Goal: Navigation & Orientation: Find specific page/section

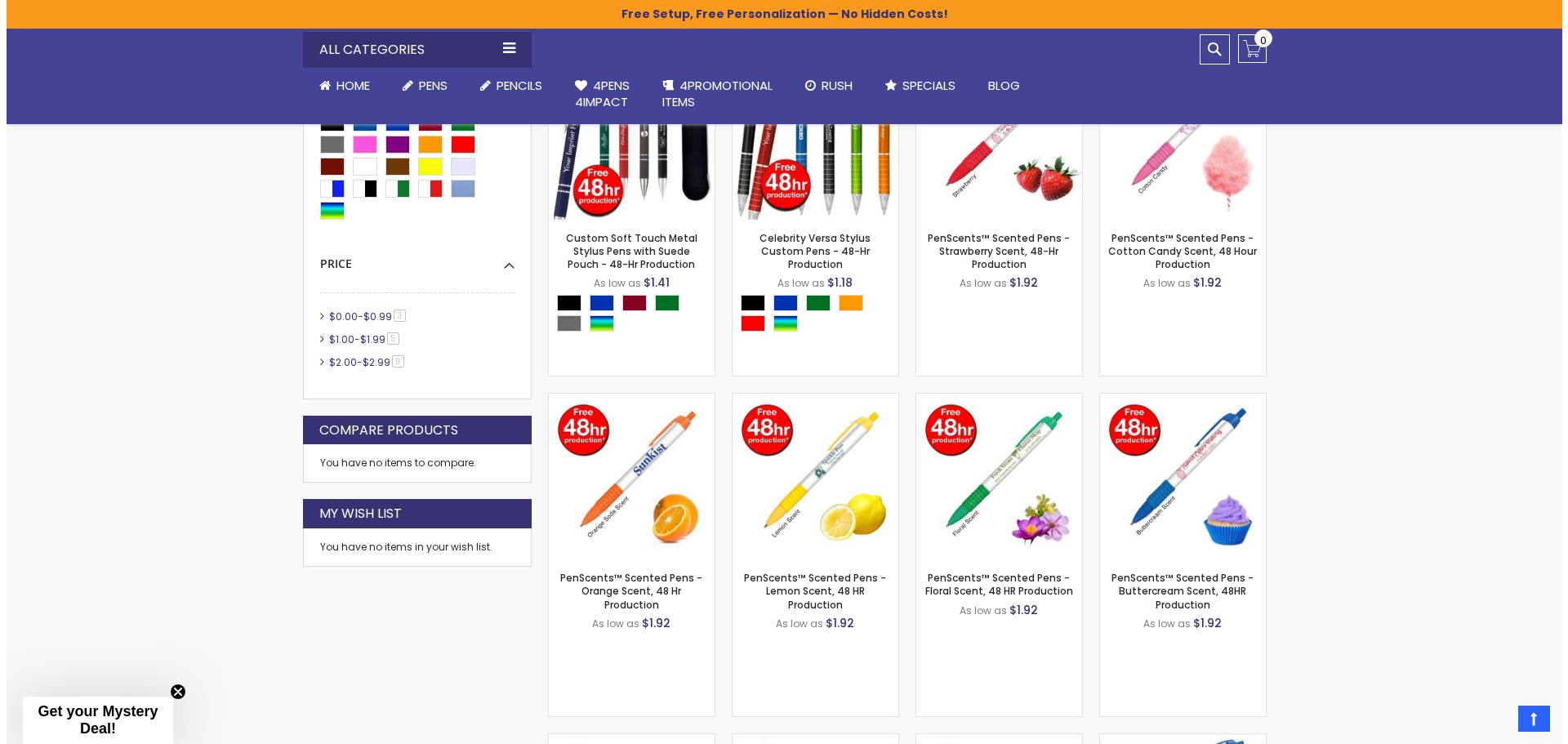
scroll to position [817, 0]
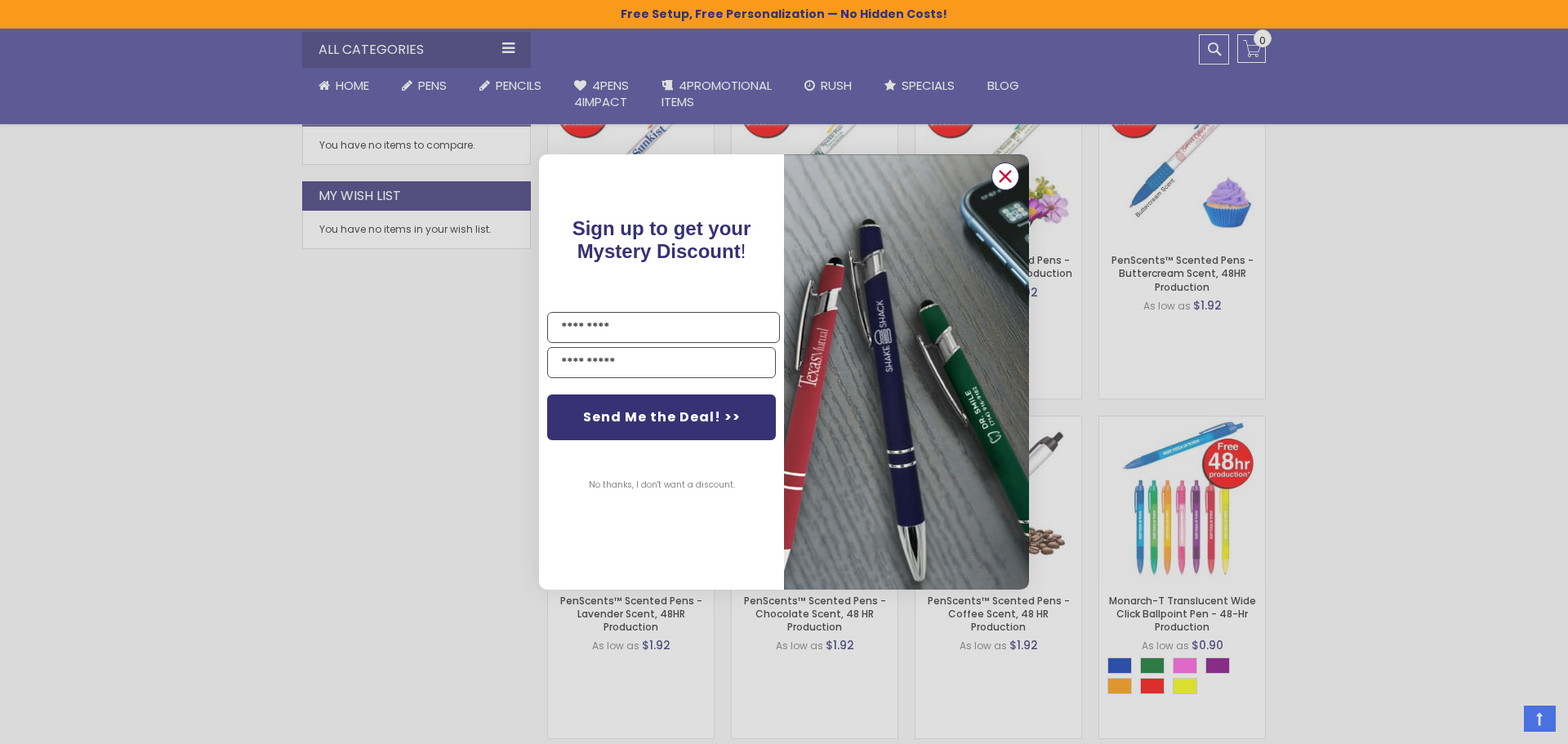
drag, startPoint x: 1006, startPoint y: 176, endPoint x: 1022, endPoint y: 190, distance: 21.3
click at [1007, 176] on icon "Close dialog" at bounding box center [1006, 176] width 10 height 10
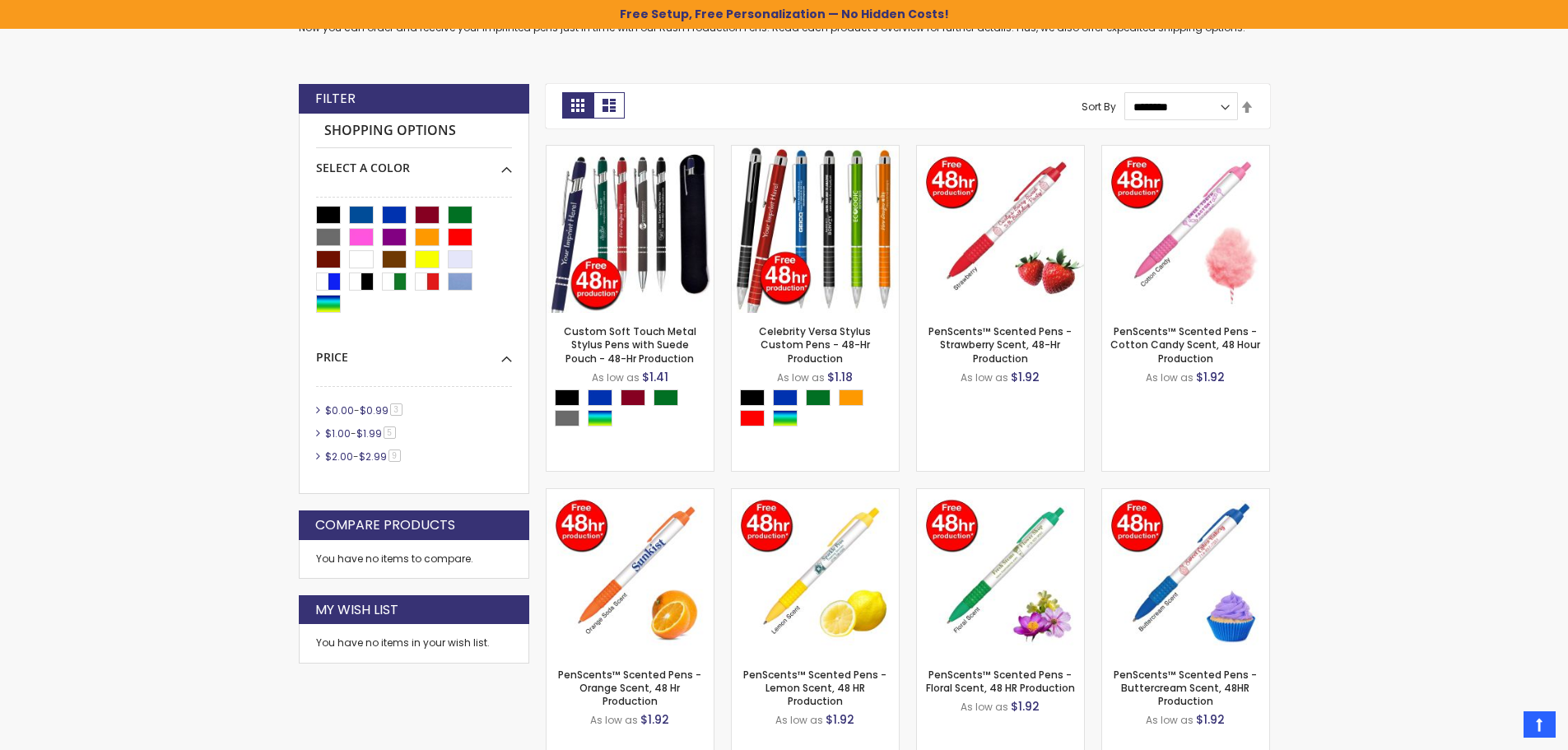
scroll to position [0, 0]
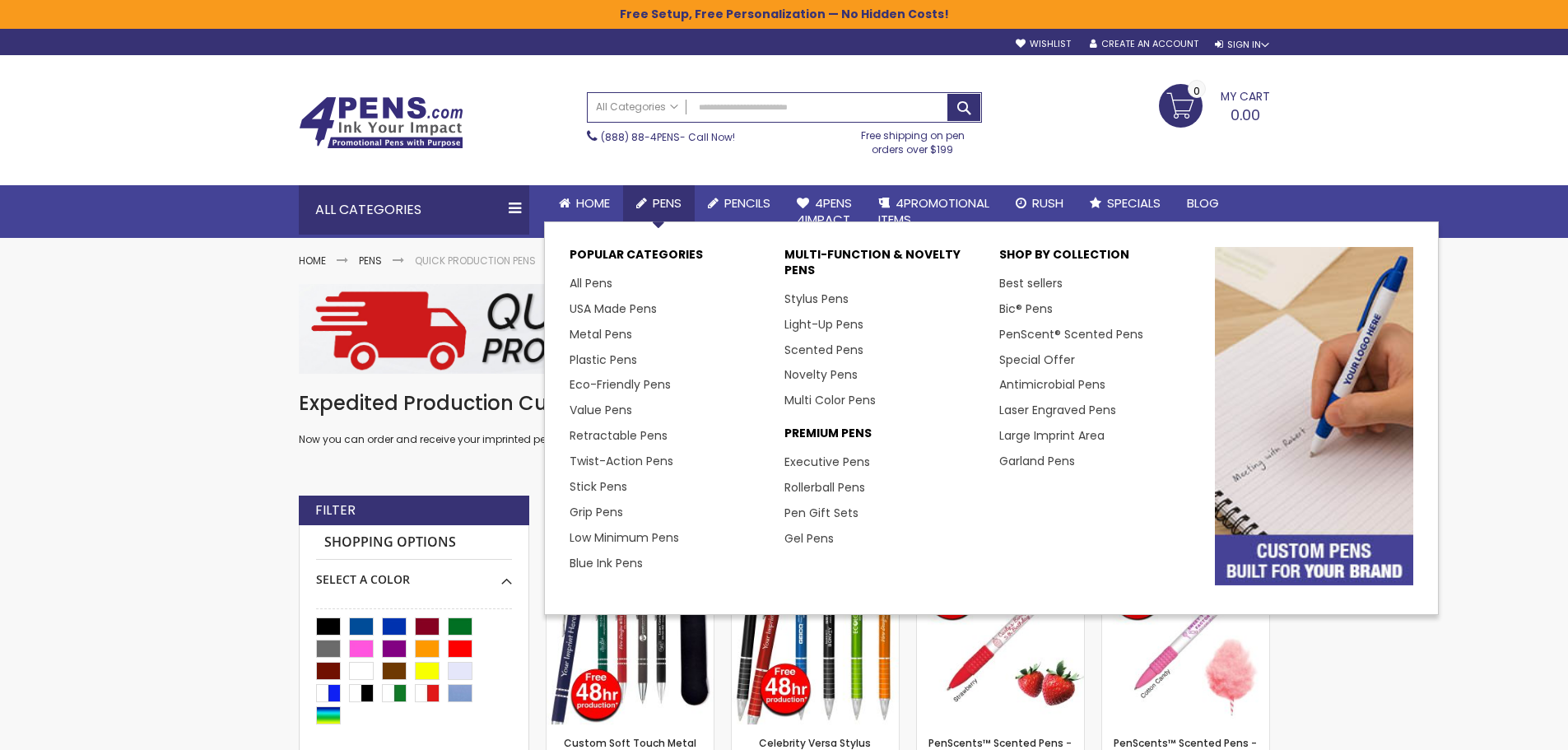
click at [647, 206] on icon at bounding box center [642, 203] width 10 height 12
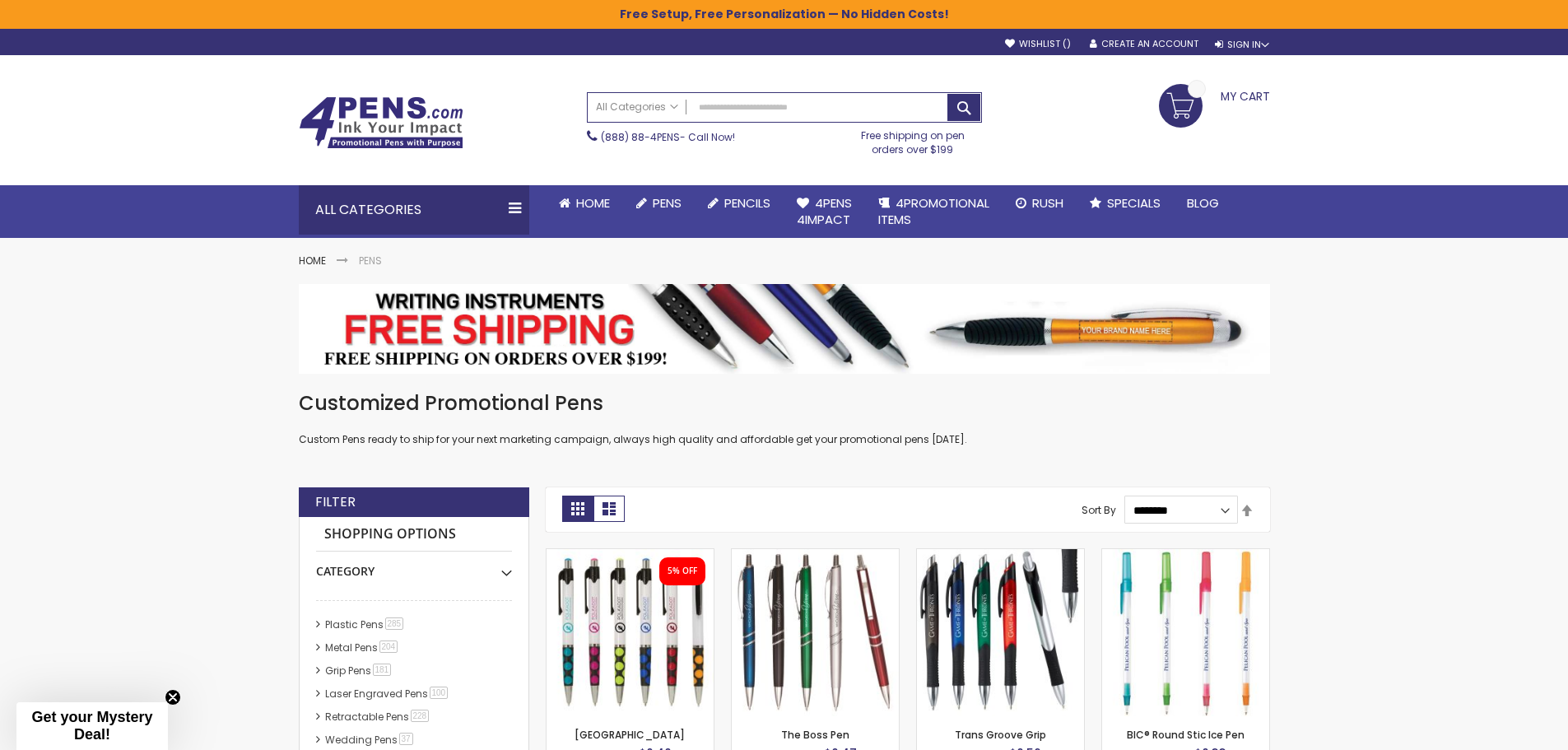
click at [395, 534] on strong "Shopping Options" at bounding box center [414, 534] width 196 height 36
click at [842, 217] on span "4Pens 4impact" at bounding box center [824, 211] width 55 height 34
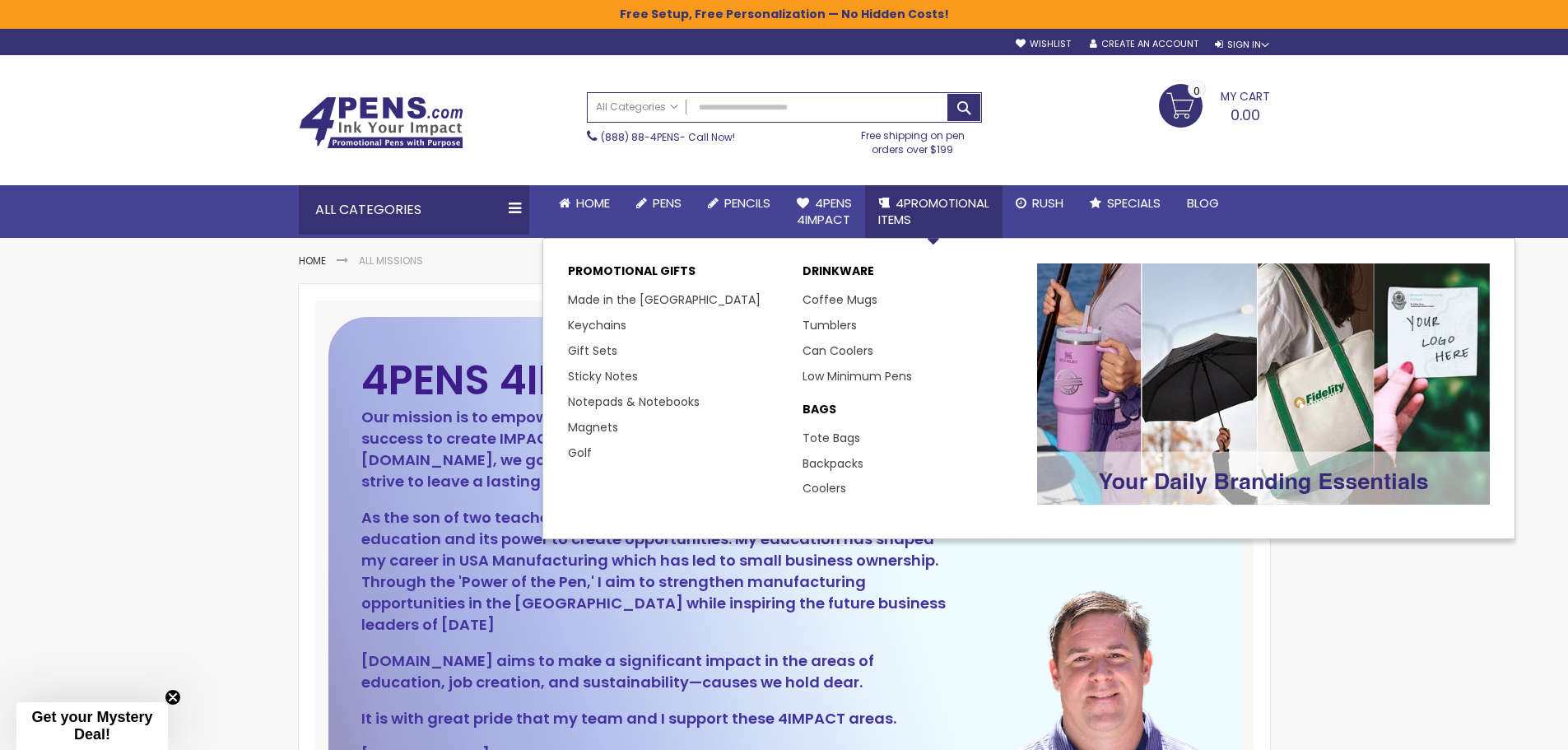
click at [892, 216] on span "4PROMOTIONAL ITEMS" at bounding box center [933, 211] width 111 height 34
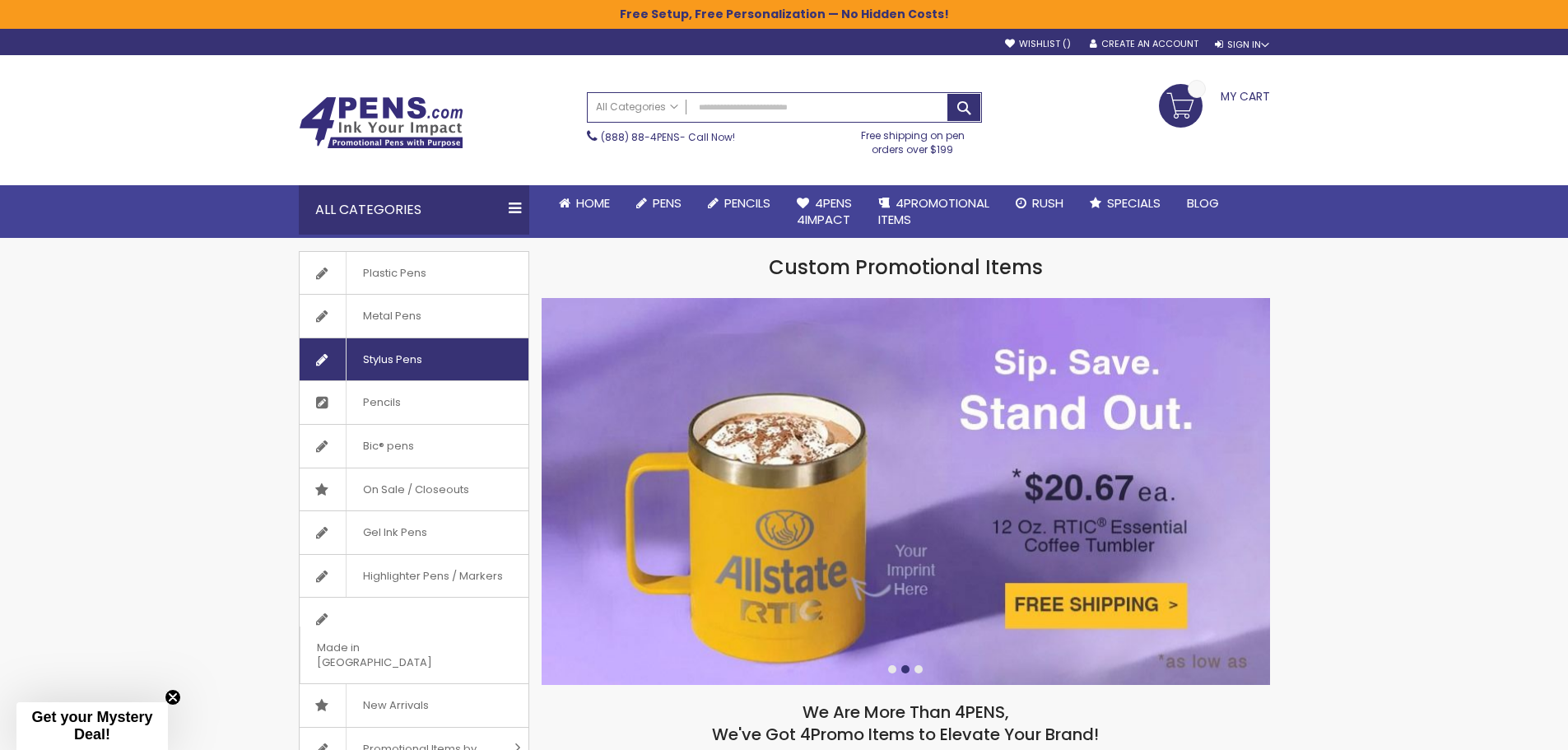
click at [395, 360] on span "Stylus Pens" at bounding box center [392, 359] width 93 height 43
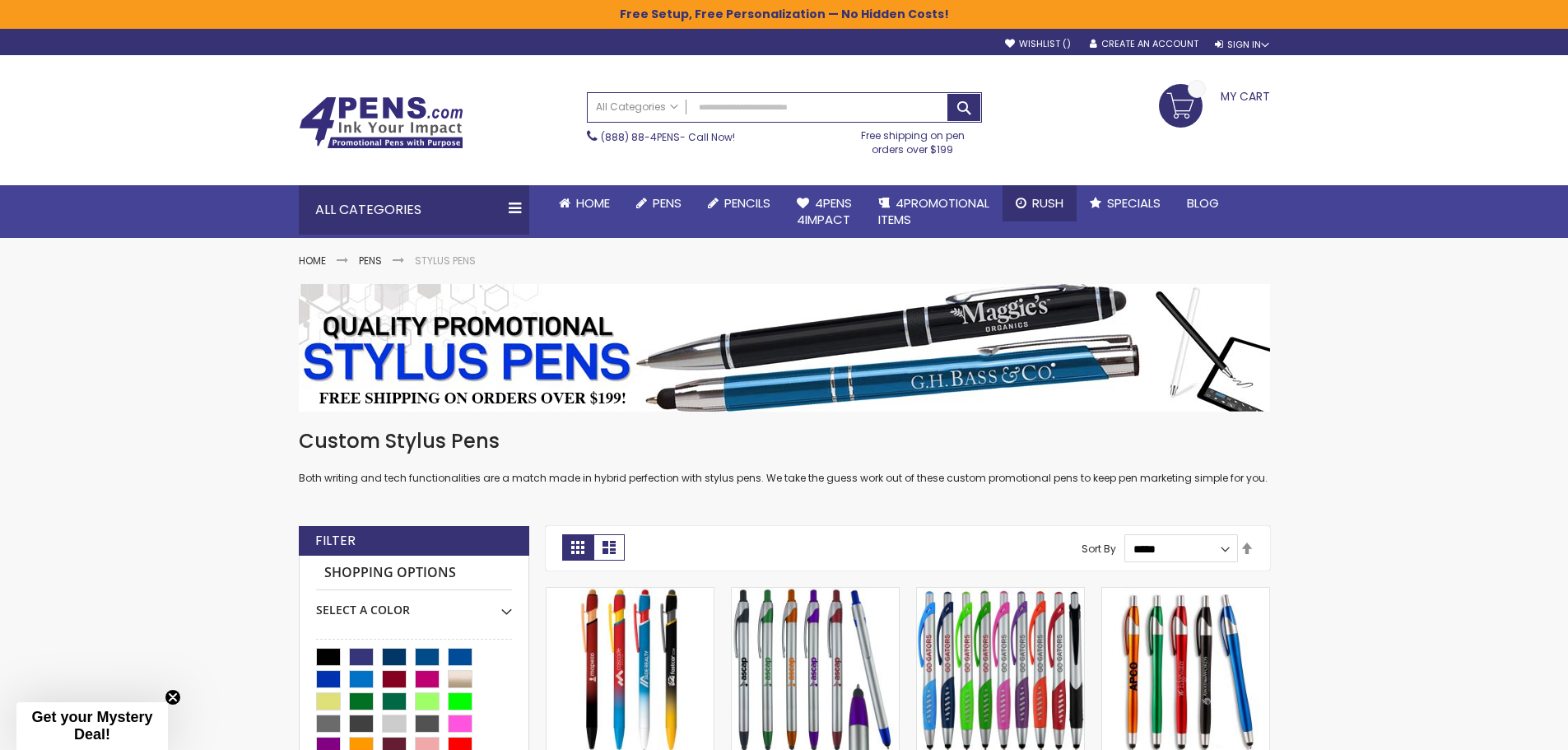
click at [1054, 210] on span "Rush" at bounding box center [1048, 203] width 31 height 17
